Goal: Task Accomplishment & Management: Complete application form

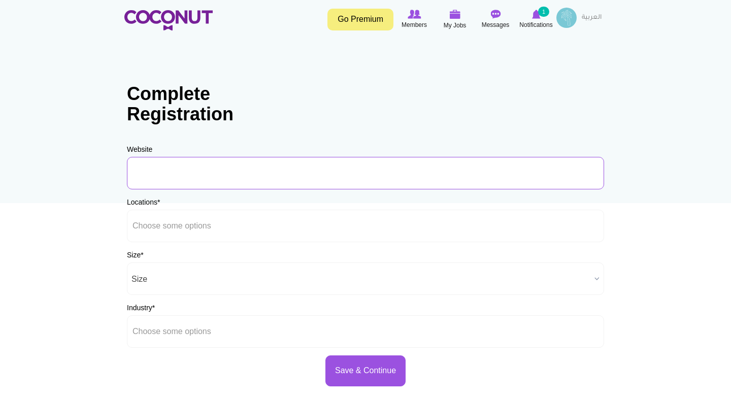
click at [187, 176] on input "URL" at bounding box center [365, 173] width 477 height 32
paste input "[URL][DOMAIN_NAME]"
type input "[URL][DOMAIN_NAME]"
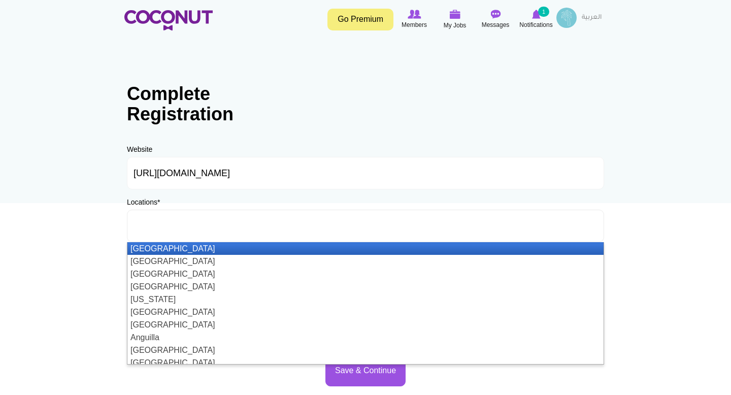
click at [170, 224] on input "text" at bounding box center [178, 225] width 91 height 9
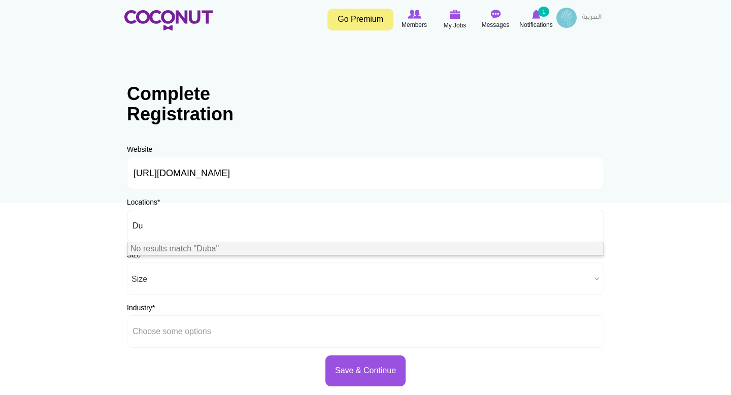
type input "D"
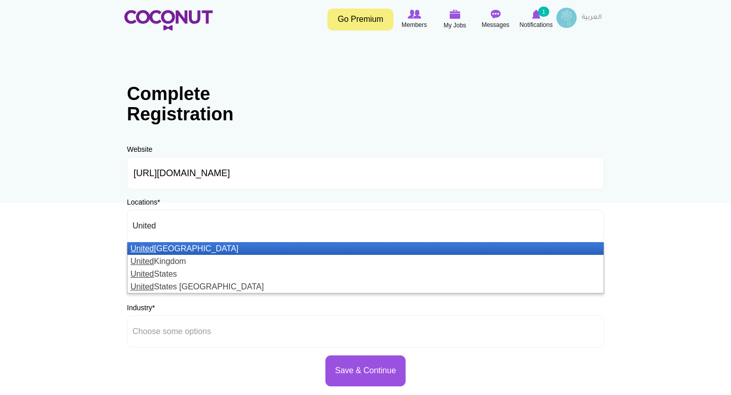
type input "United"
click at [211, 253] on li "United Arab Emirates" at bounding box center [365, 248] width 476 height 13
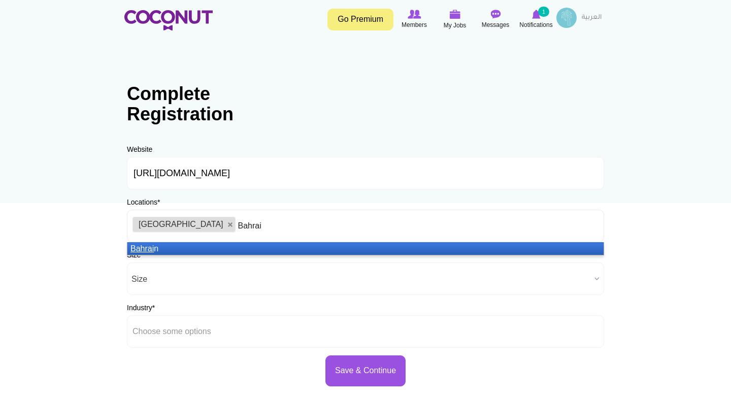
type input "Bahrai"
click at [260, 250] on li "Bahrai n" at bounding box center [365, 248] width 476 height 13
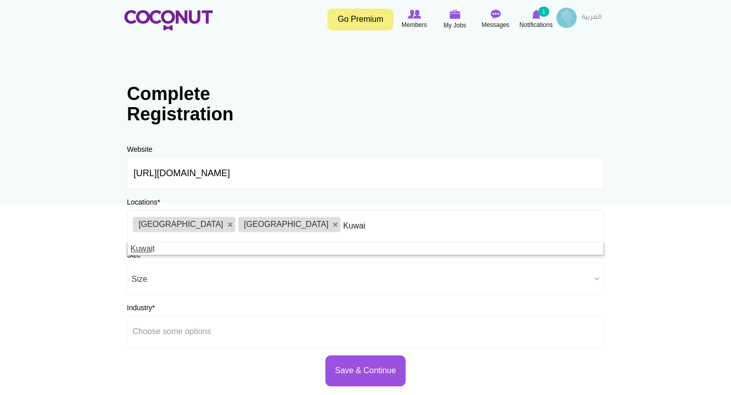
type input "Kuwai"
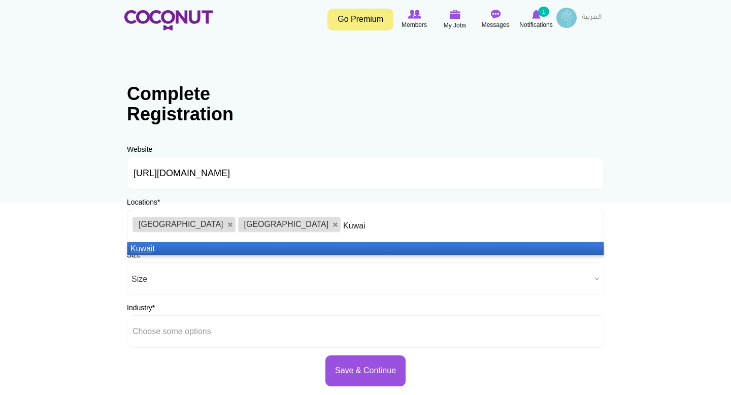
click at [222, 246] on li "Kuwai t" at bounding box center [365, 248] width 476 height 13
type input "[GEOGRAPHIC_DATA]"
click at [178, 249] on li "[GEOGRAPHIC_DATA]" at bounding box center [365, 248] width 476 height 13
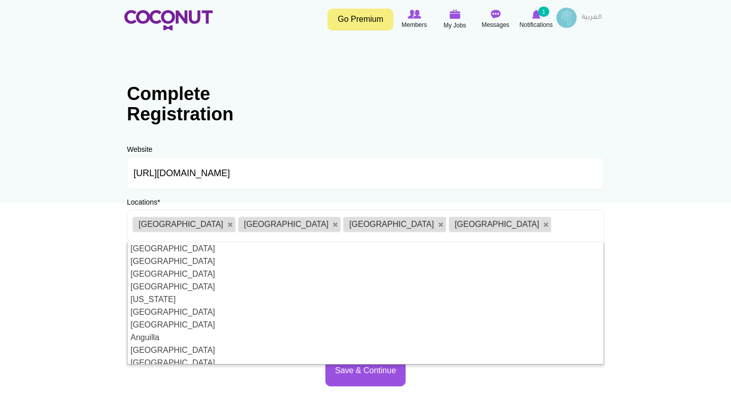
click at [646, 149] on body "Toggle navigation Go Premium Members My Jobs Post a Job Messages Notifications …" at bounding box center [365, 291] width 731 height 583
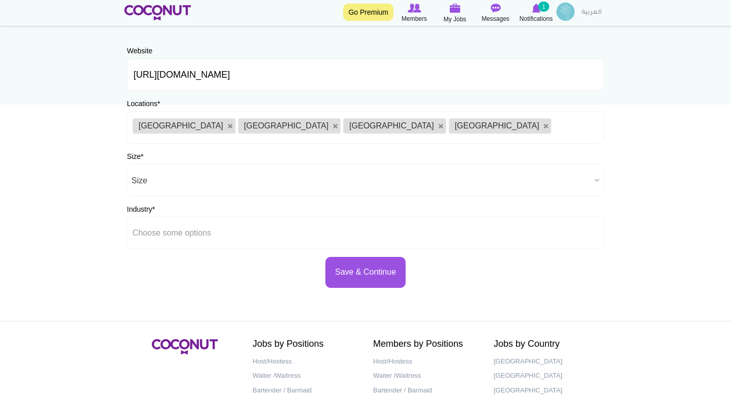
scroll to position [104, 0]
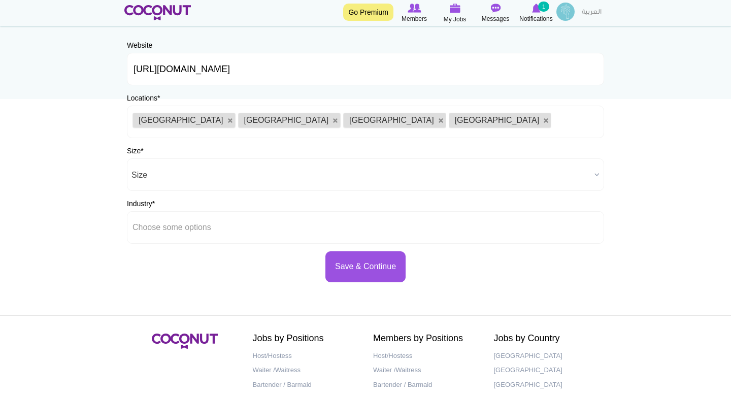
click at [224, 174] on span "Size" at bounding box center [361, 175] width 459 height 32
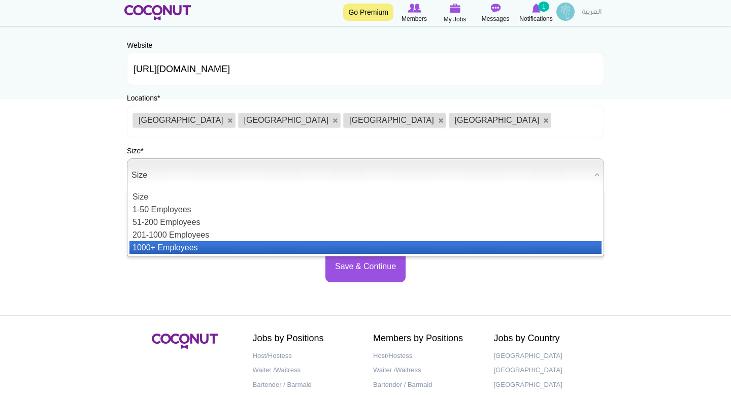
click at [199, 244] on li "1000+ Employees" at bounding box center [365, 247] width 472 height 13
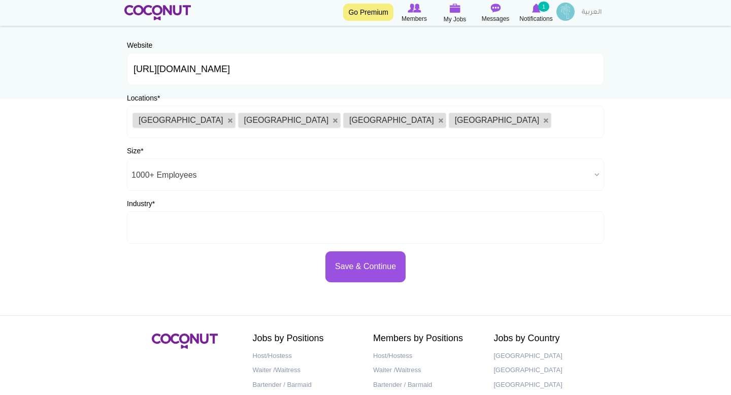
click at [199, 239] on ul at bounding box center [365, 227] width 477 height 32
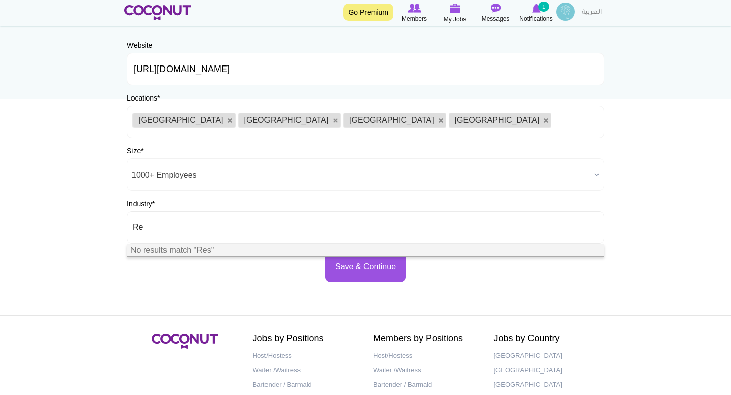
type input "R"
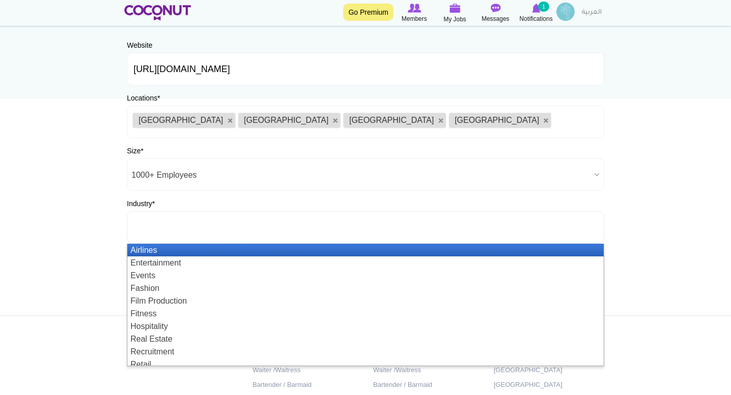
type input "F"
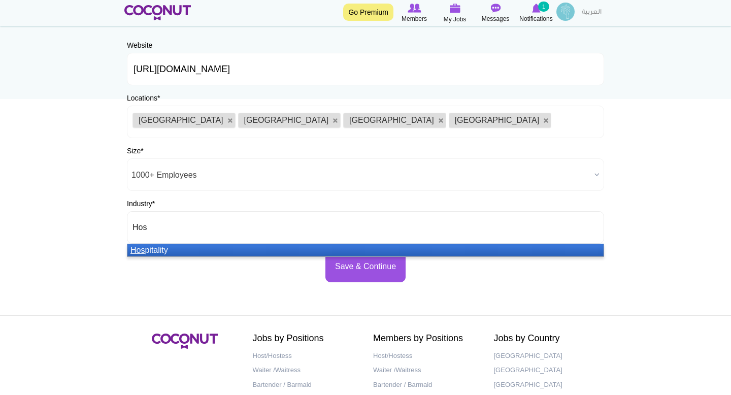
type input "Hos"
click at [154, 252] on li "Hos pitality" at bounding box center [365, 250] width 476 height 13
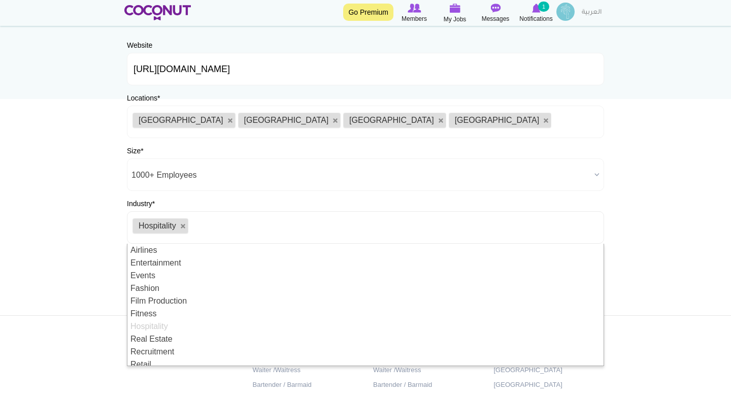
click at [598, 229] on ul "Hospitality" at bounding box center [365, 227] width 477 height 32
click at [649, 209] on body "Toggle navigation Go Premium Members My Jobs Post a Job Messages Notifications …" at bounding box center [365, 187] width 731 height 583
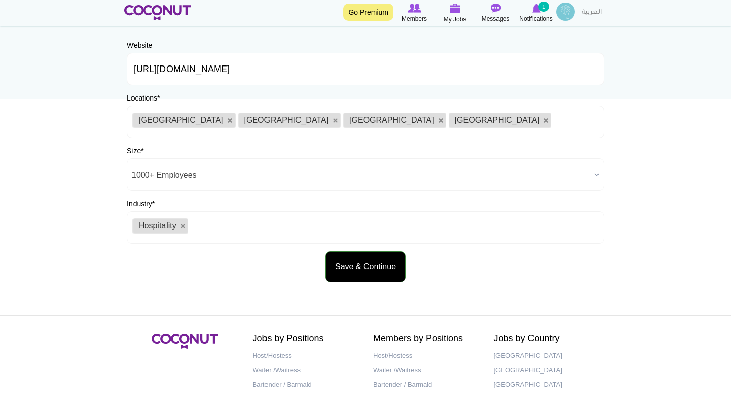
click at [360, 279] on button "Save & Continue" at bounding box center [365, 266] width 80 height 31
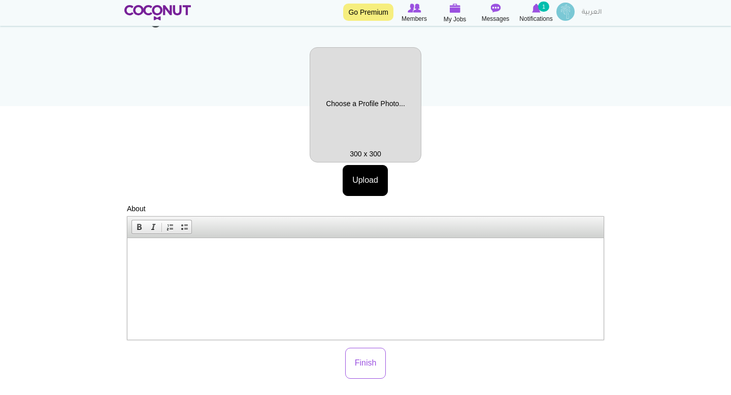
scroll to position [98, 0]
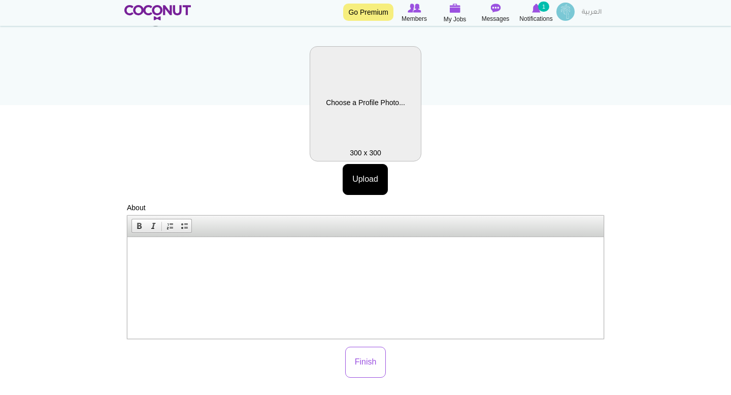
click at [362, 110] on label "Profile Picture" at bounding box center [366, 103] width 112 height 115
click at [371, 113] on label "Profile Picture" at bounding box center [366, 103] width 112 height 115
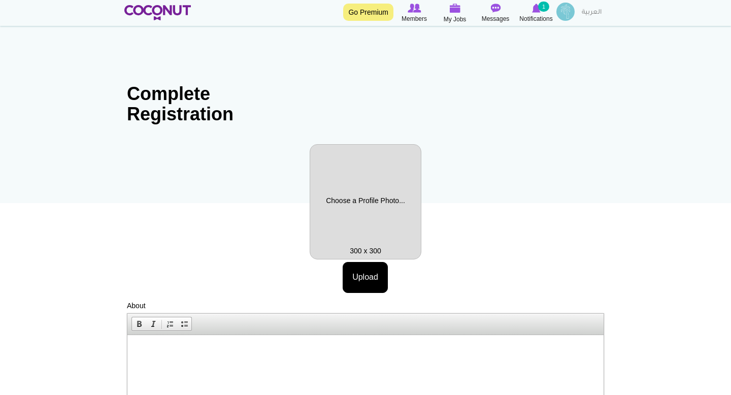
scroll to position [160, 0]
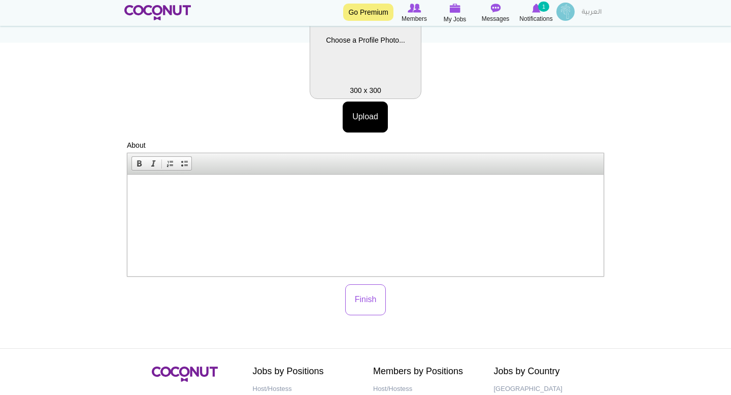
click at [373, 67] on label "Profile Picture" at bounding box center [366, 41] width 112 height 115
click at [370, 76] on label "Profile Picture" at bounding box center [366, 41] width 112 height 115
click at [370, 59] on label "Profile Picture" at bounding box center [366, 41] width 112 height 115
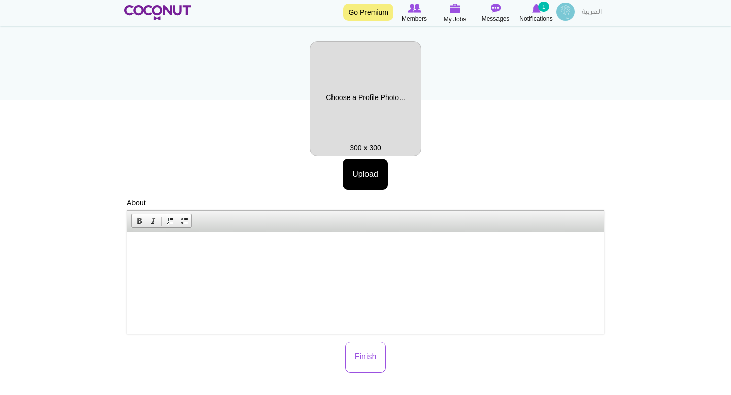
scroll to position [145, 0]
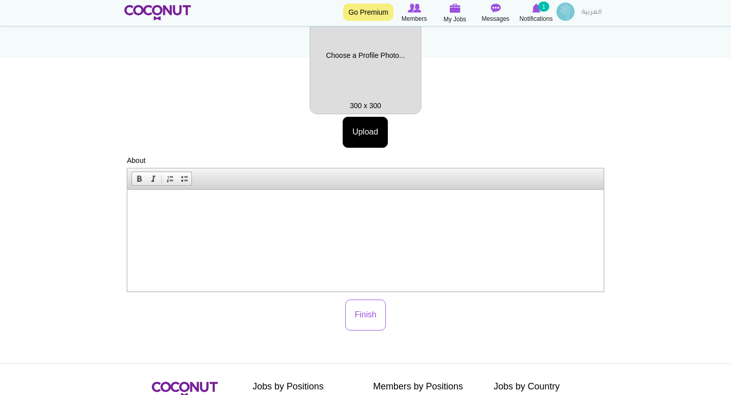
click at [202, 204] on p at bounding box center [366, 205] width 456 height 11
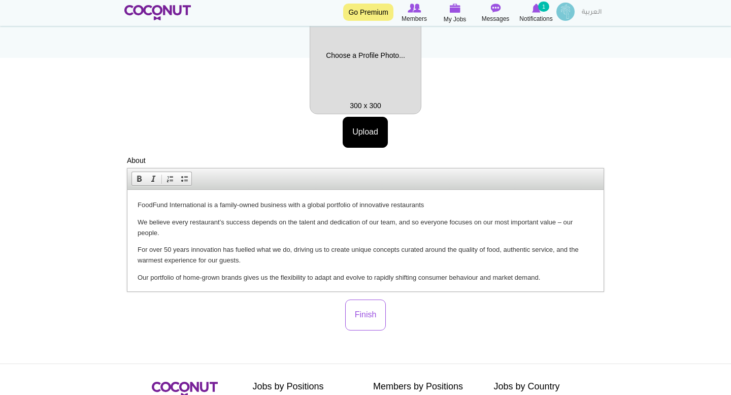
scroll to position [19, 0]
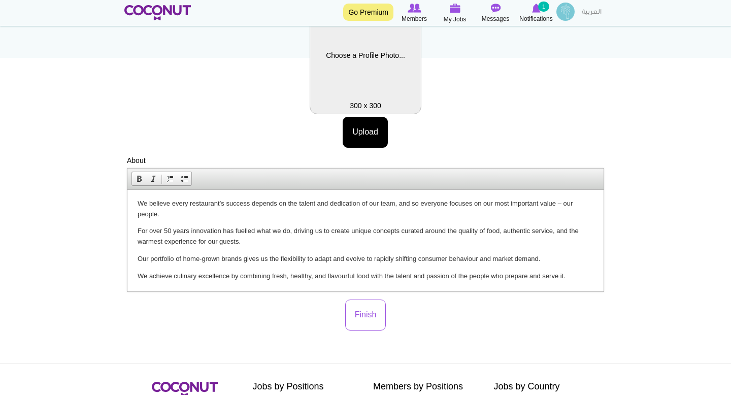
click at [358, 86] on label "Profile Picture" at bounding box center [366, 56] width 112 height 115
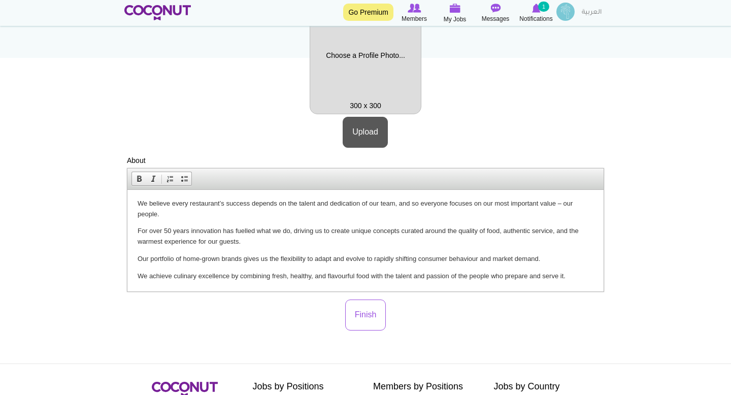
scroll to position [0, 0]
click at [356, 314] on button "Finish" at bounding box center [365, 315] width 41 height 31
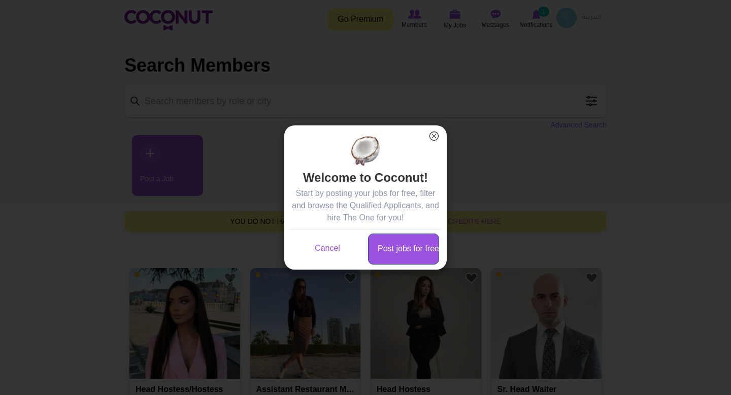
click at [422, 235] on link "Post jobs for free" at bounding box center [403, 249] width 71 height 31
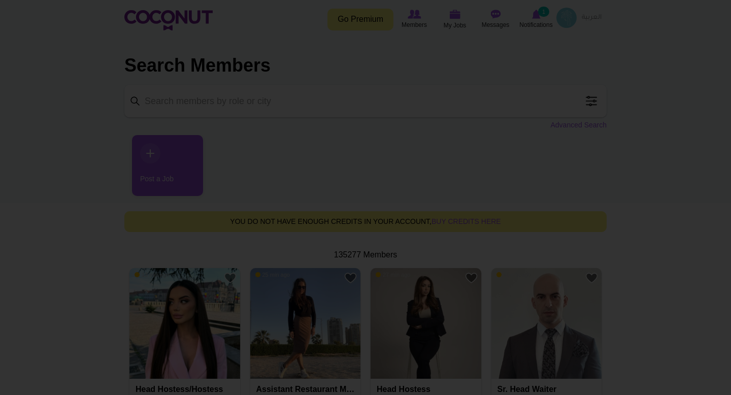
click at [0, 0] on div "Welcome to Coconut! × Welcome to Coconut! Start by posting your jobs for free, …" at bounding box center [0, 0] width 0 height 0
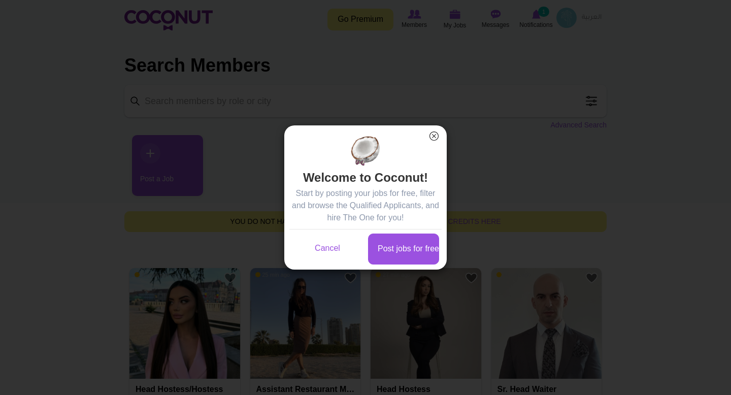
click at [429, 138] on button "×" at bounding box center [434, 135] width 13 height 13
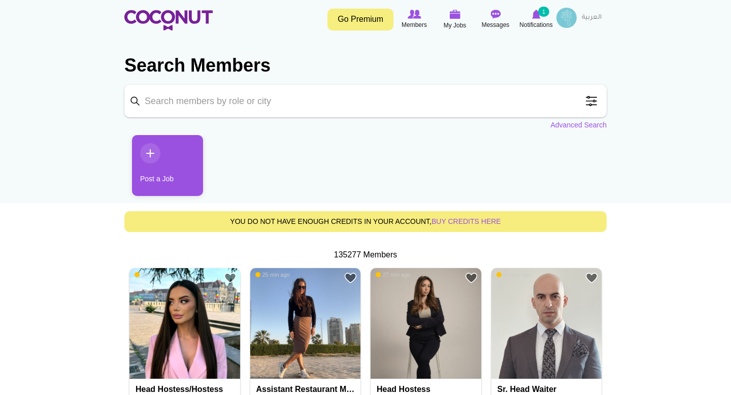
click at [238, 102] on input "Keyword" at bounding box center [365, 101] width 482 height 32
type input "Waitress"
click button "Search" at bounding box center [0, 0] width 0 height 0
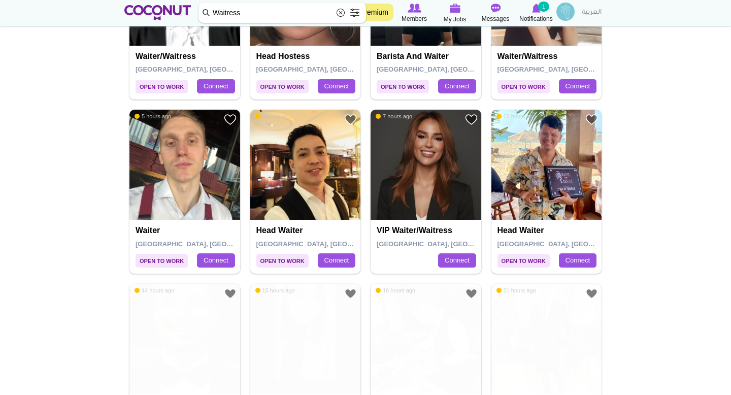
scroll to position [849, 0]
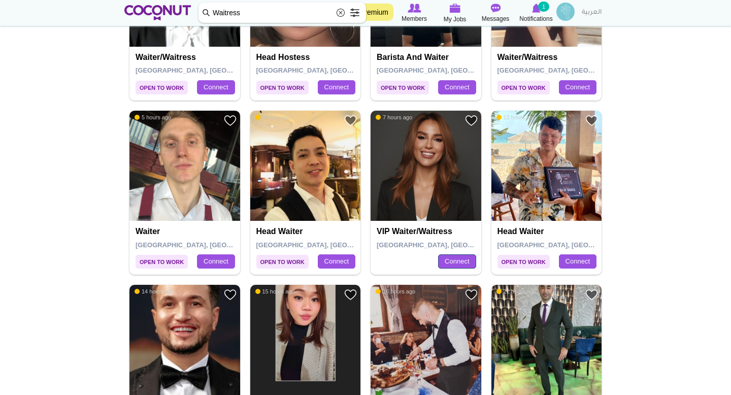
click at [448, 260] on link "Connect" at bounding box center [457, 261] width 38 height 14
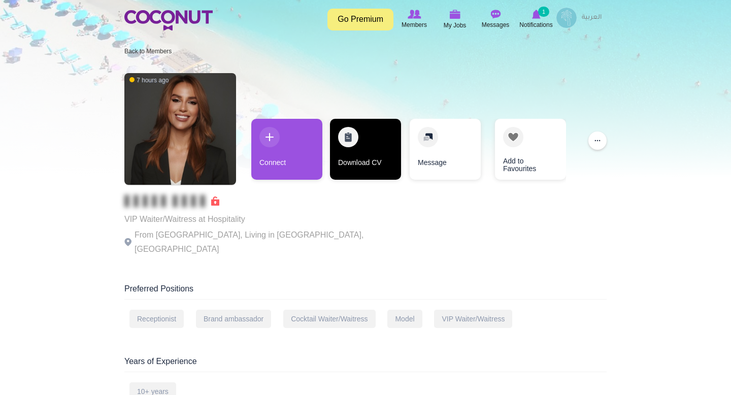
click at [354, 161] on link "Download CV" at bounding box center [365, 149] width 71 height 61
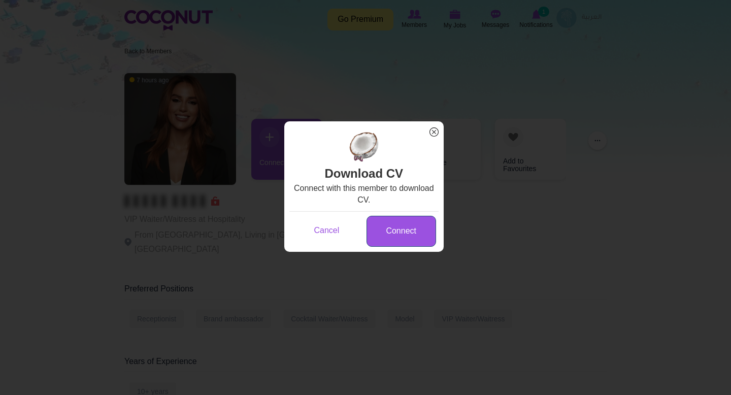
click at [404, 228] on link "Connect" at bounding box center [402, 231] width 70 height 31
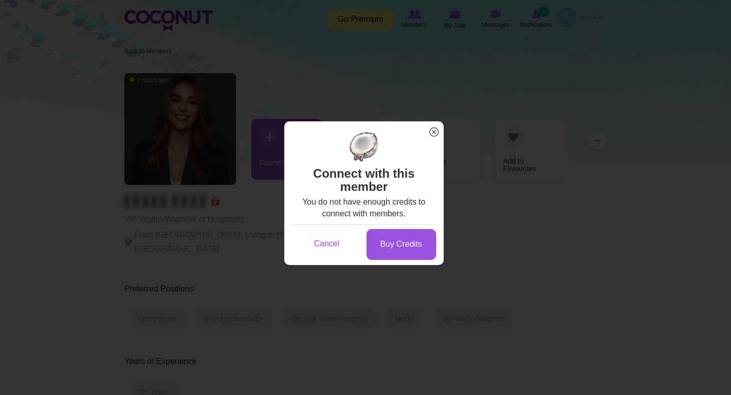
click at [431, 131] on span "x" at bounding box center [434, 131] width 13 height 13
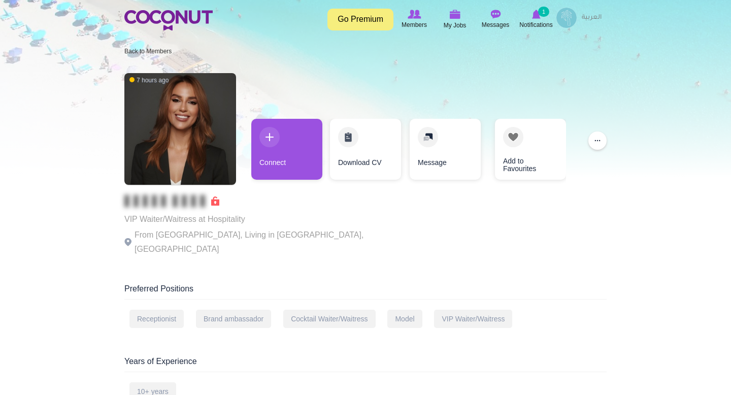
click at [431, 131] on link "Message" at bounding box center [445, 149] width 71 height 61
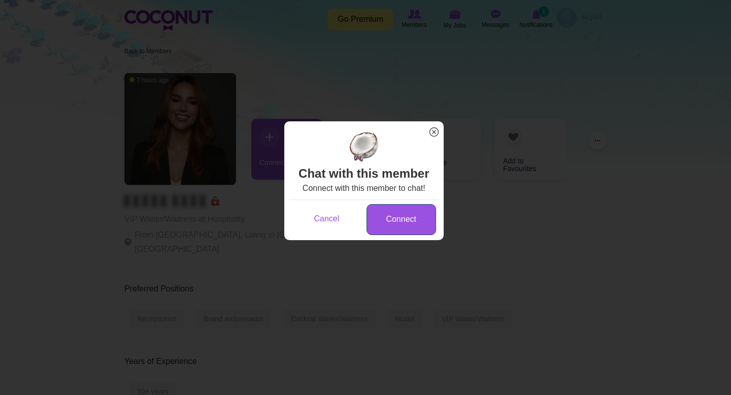
click at [405, 218] on link "Connect" at bounding box center [402, 219] width 70 height 31
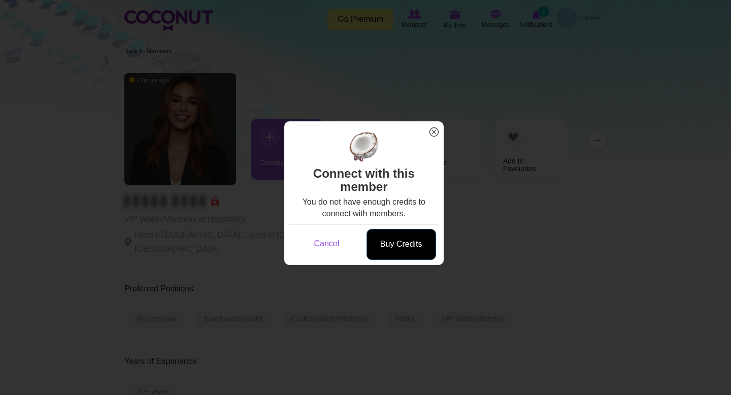
click at [401, 246] on link "Buy Credits" at bounding box center [402, 244] width 70 height 31
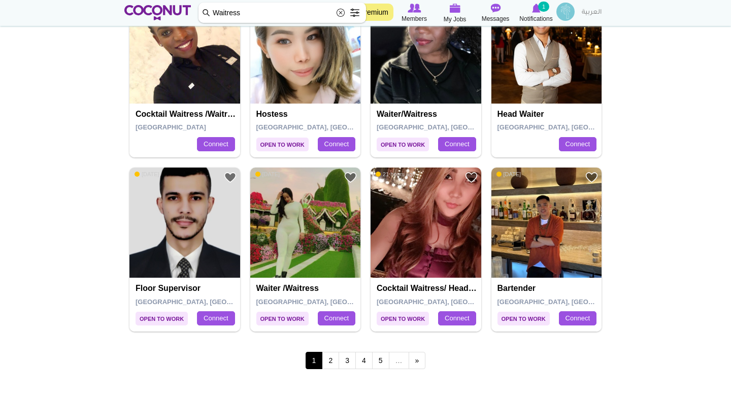
scroll to position [1665, 0]
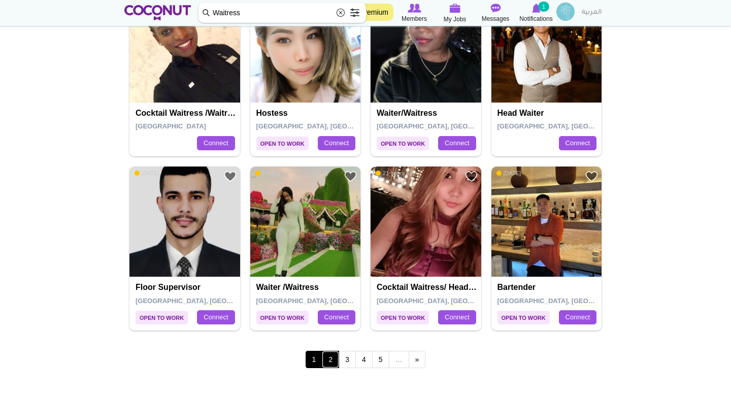
click at [335, 357] on link "2" at bounding box center [330, 359] width 17 height 17
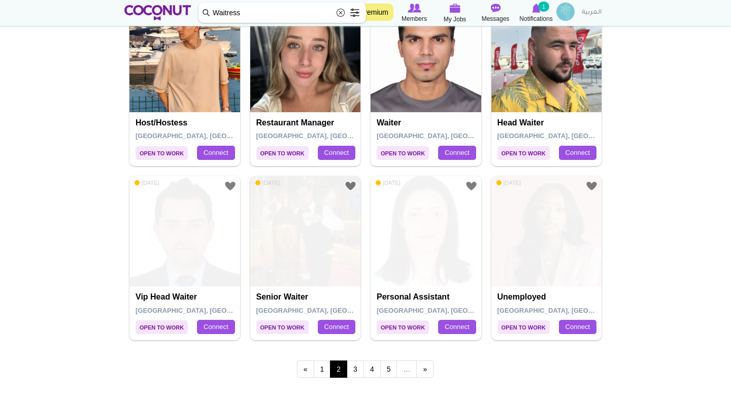
scroll to position [1655, 0]
